Goal: Task Accomplishment & Management: Manage account settings

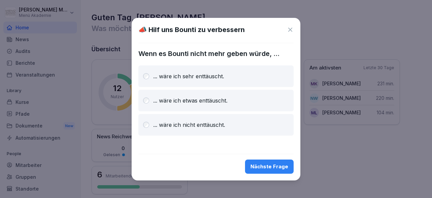
click at [268, 168] on div "Nächste Frage" at bounding box center [269, 166] width 38 height 7
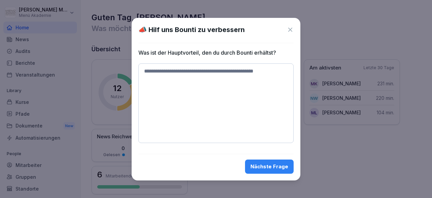
click at [164, 75] on textarea at bounding box center [215, 103] width 155 height 80
type textarea "*"
type textarea "**********"
click at [262, 165] on div "Nächste Frage" at bounding box center [269, 166] width 38 height 7
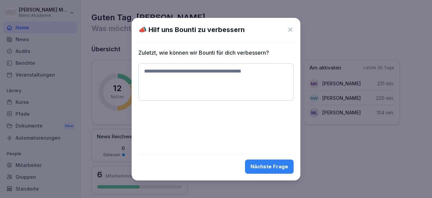
click at [268, 167] on div "Nächste Frage" at bounding box center [269, 166] width 38 height 7
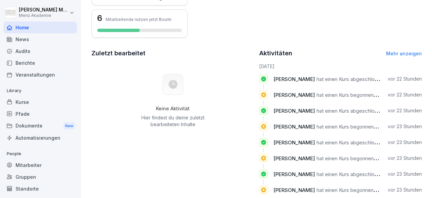
scroll to position [170, 0]
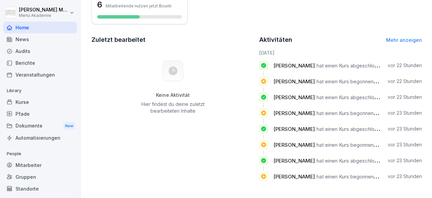
click at [413, 40] on link "Mehr anzeigen" at bounding box center [404, 40] width 36 height 6
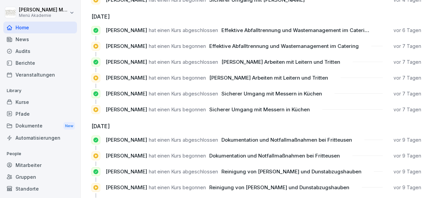
scroll to position [384, 0]
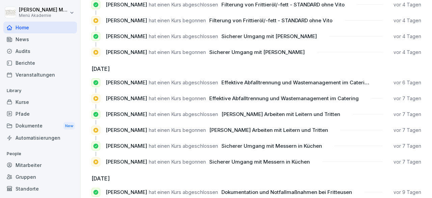
click at [22, 29] on div "Home" at bounding box center [40, 28] width 74 height 12
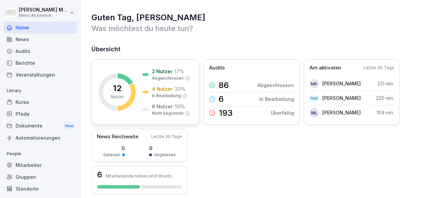
click at [116, 89] on p "12" at bounding box center [117, 88] width 8 height 8
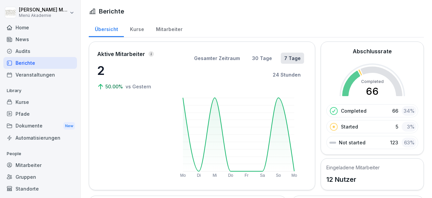
click at [164, 28] on div "Mitarbeiter" at bounding box center [169, 28] width 38 height 17
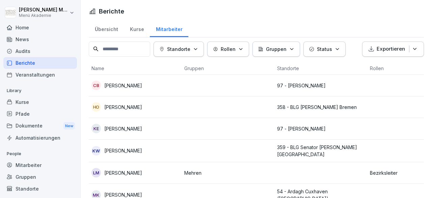
click at [126, 130] on p "[PERSON_NAME]" at bounding box center [123, 128] width 38 height 7
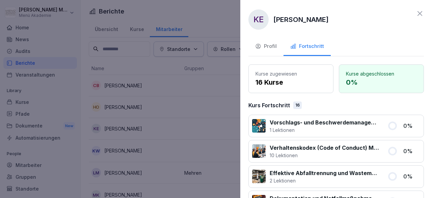
click at [273, 46] on div "Profil" at bounding box center [266, 47] width 22 height 8
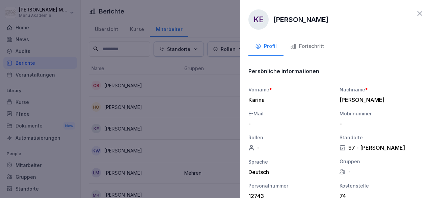
click at [183, 133] on div at bounding box center [216, 99] width 432 height 198
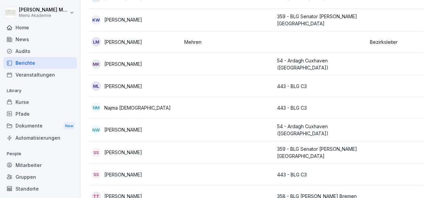
scroll to position [140, 0]
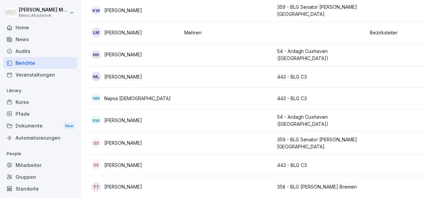
click at [131, 184] on p "[PERSON_NAME]" at bounding box center [123, 186] width 38 height 7
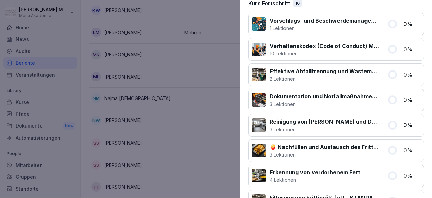
scroll to position [0, 0]
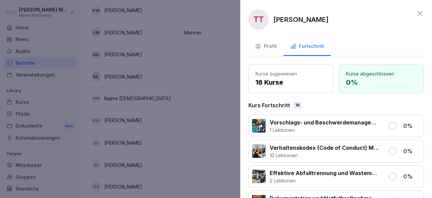
click at [260, 45] on icon "button" at bounding box center [258, 46] width 5 height 4
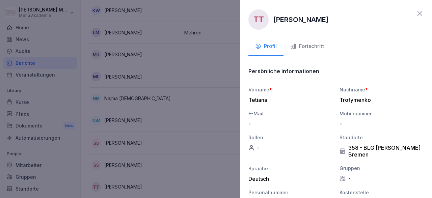
click at [123, 73] on div at bounding box center [216, 99] width 432 height 198
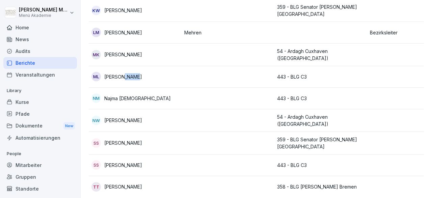
click at [123, 73] on p "[PERSON_NAME]" at bounding box center [123, 76] width 38 height 7
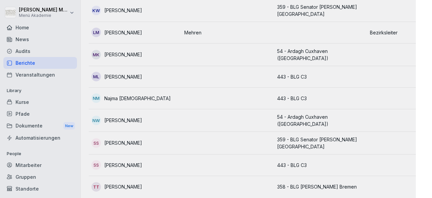
scroll to position [140, 0]
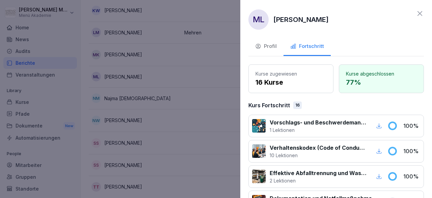
click at [271, 47] on div "Profil" at bounding box center [266, 47] width 22 height 8
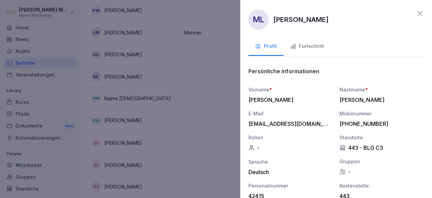
click at [419, 15] on icon at bounding box center [420, 13] width 8 height 8
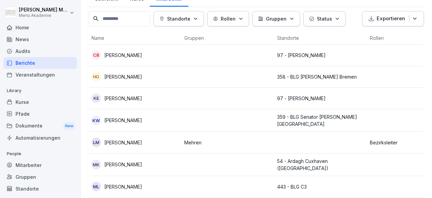
scroll to position [0, 0]
